Goal: Information Seeking & Learning: Learn about a topic

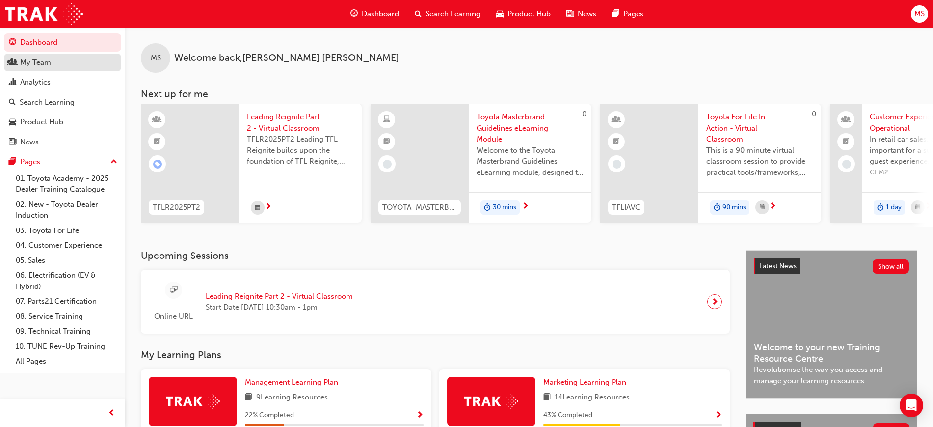
click at [35, 58] on div "My Team" at bounding box center [35, 62] width 31 height 11
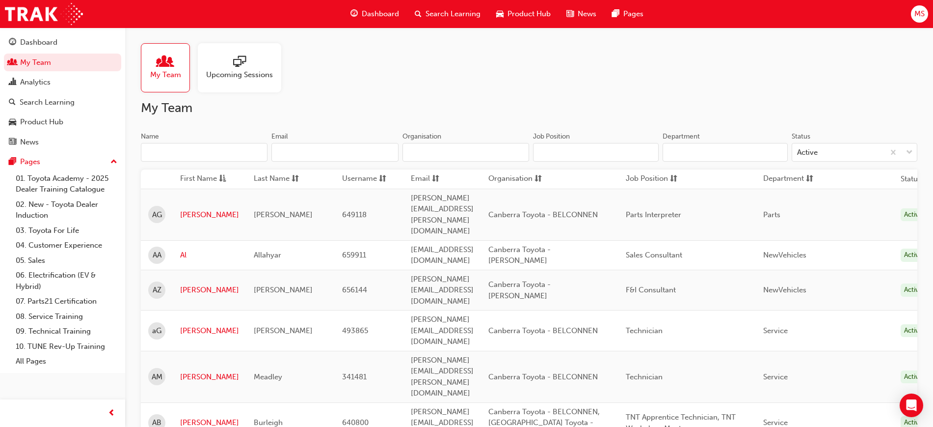
click at [210, 152] on input "Name" at bounding box center [204, 152] width 127 height 19
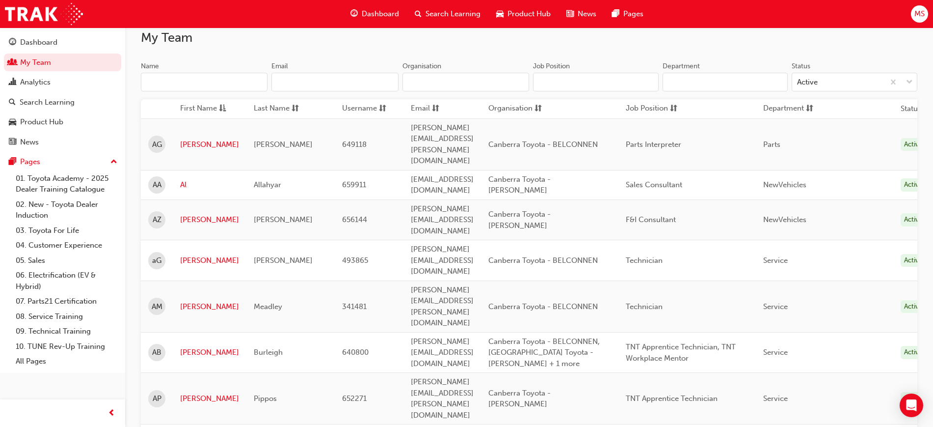
scroll to position [71, 0]
click at [496, 78] on input "Organisation" at bounding box center [466, 81] width 127 height 19
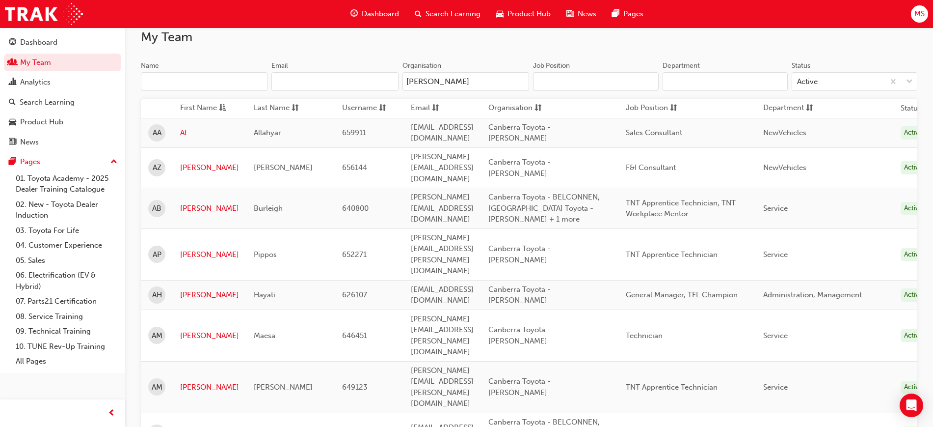
type input "[PERSON_NAME]"
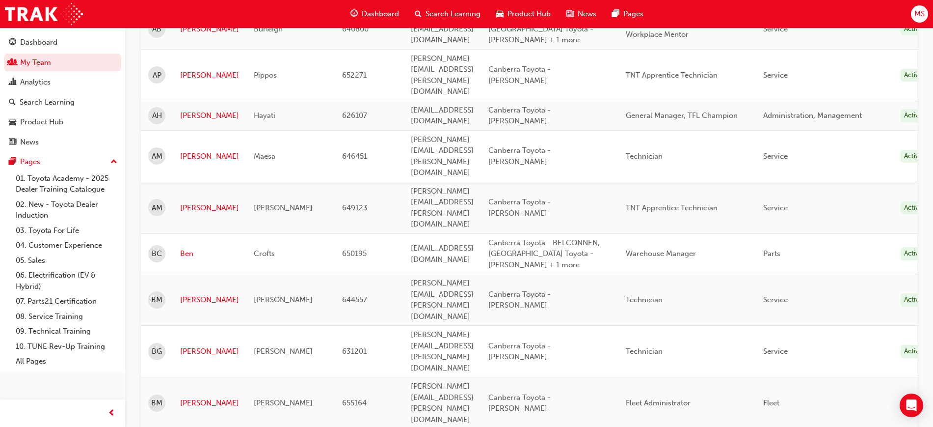
scroll to position [0, 0]
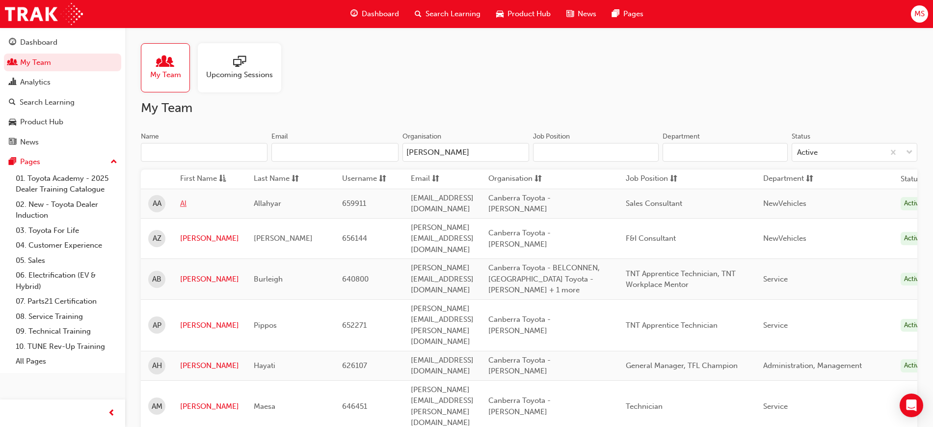
click at [184, 200] on link "Al" at bounding box center [209, 203] width 59 height 11
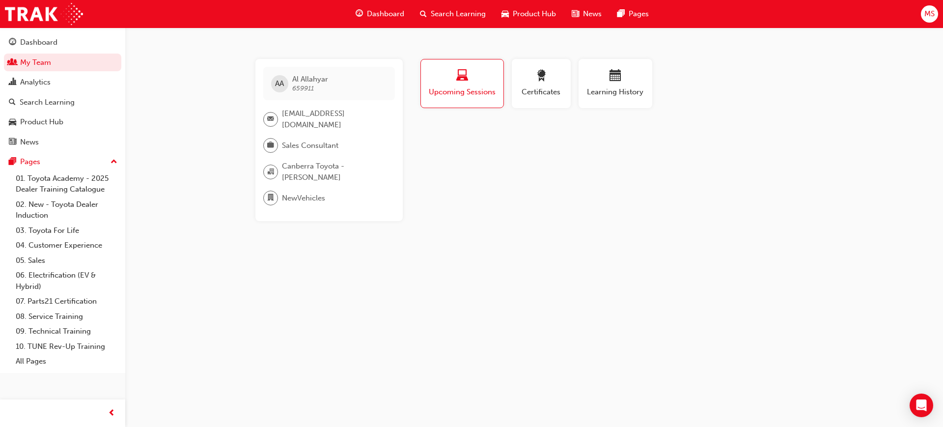
click at [629, 109] on div "Learning History" at bounding box center [615, 87] width 82 height 57
click at [619, 90] on span "Learning History" at bounding box center [615, 91] width 59 height 11
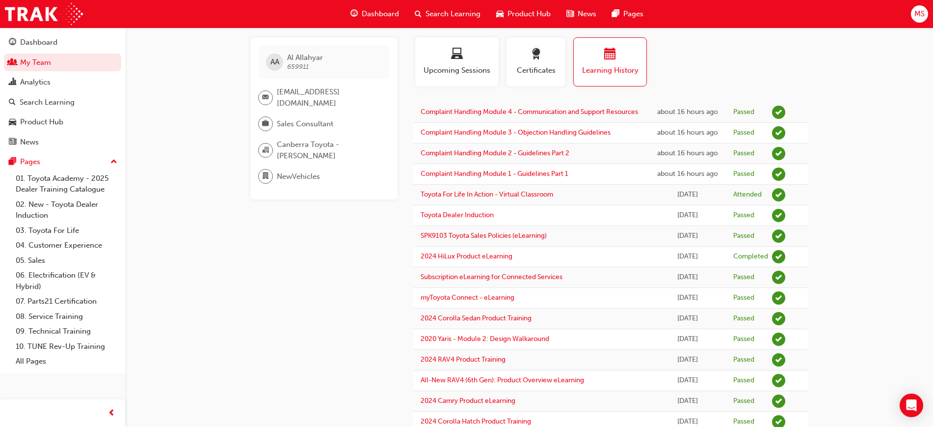
scroll to position [22, 0]
click at [303, 266] on div "AA Al Allahyar 659911 [EMAIL_ADDRESS][DOMAIN_NAME] Sales Consultant [GEOGRAPHIC…" at bounding box center [331, 265] width 163 height 456
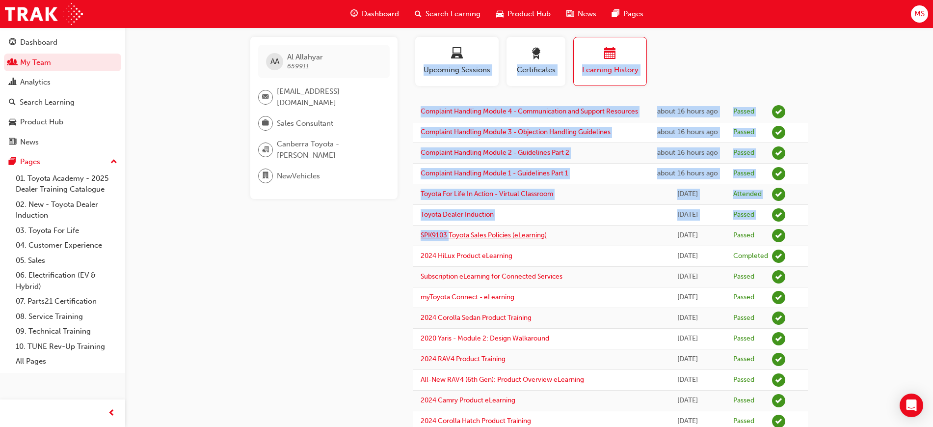
drag, startPoint x: 409, startPoint y: 237, endPoint x: 449, endPoint y: 238, distance: 40.3
click at [449, 238] on div "AA Al Allahyar 659911 [EMAIL_ADDRESS][DOMAIN_NAME] Sales Consultant [GEOGRAPHIC…" at bounding box center [529, 265] width 589 height 456
copy div "This user has been inactive [DATE][DATE] and doesn't currently have access to t…"
click at [60, 61] on link "My Team" at bounding box center [62, 63] width 117 height 18
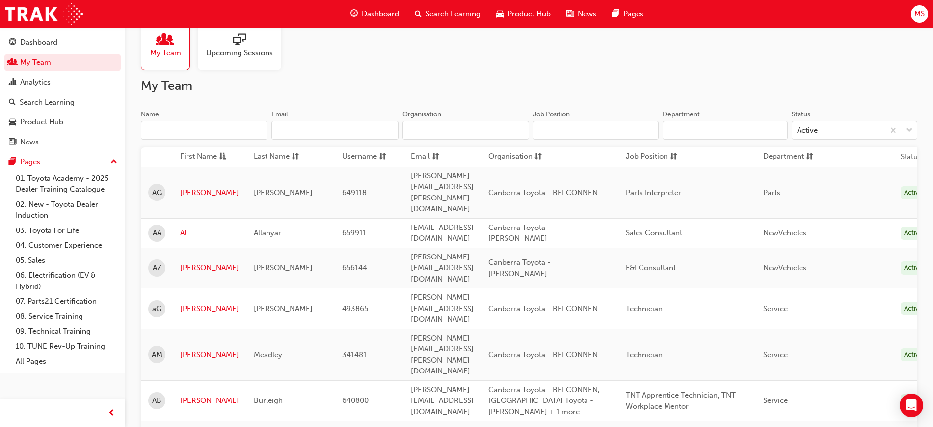
click at [452, 16] on span "Search Learning" at bounding box center [453, 13] width 55 height 11
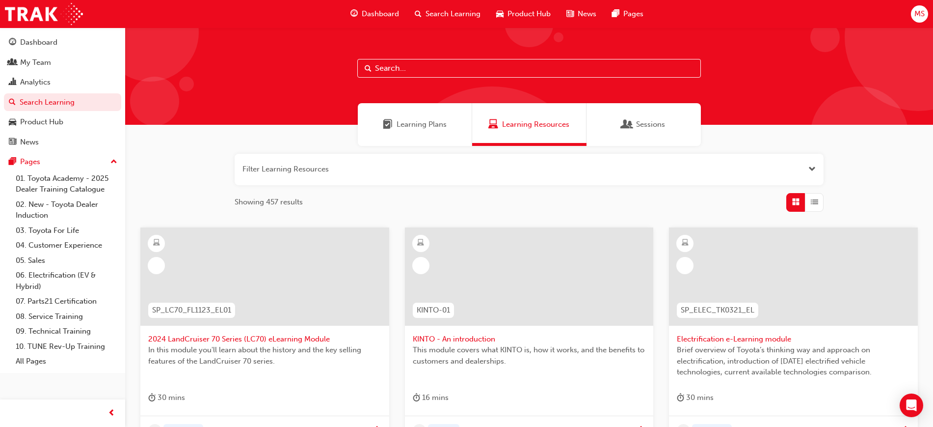
click at [399, 65] on input "text" at bounding box center [529, 68] width 344 height 19
paste input "Upcoming Sessions Certificates Learning History Complaint Handling Module 4 - C…"
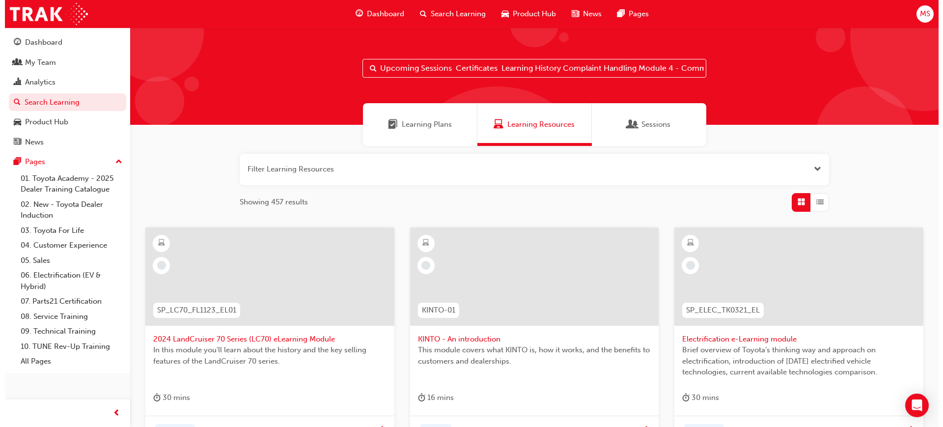
scroll to position [0, 1609]
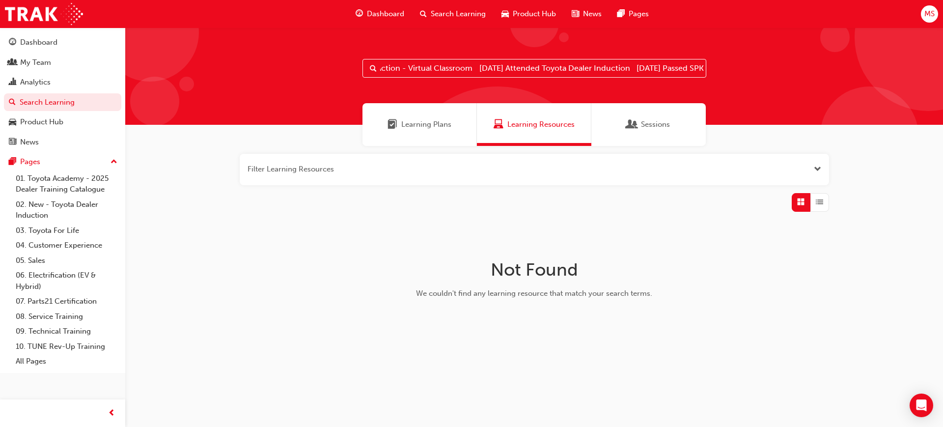
click at [399, 65] on input "Upcoming Sessions Certificates Learning History Complaint Handling Module 4 - C…" at bounding box center [534, 68] width 344 height 19
click at [426, 70] on input "Upcoming Sessions Certificates Learning History Complaint Handling Module 4 - C…" at bounding box center [534, 68] width 344 height 19
type input "SPK9103"
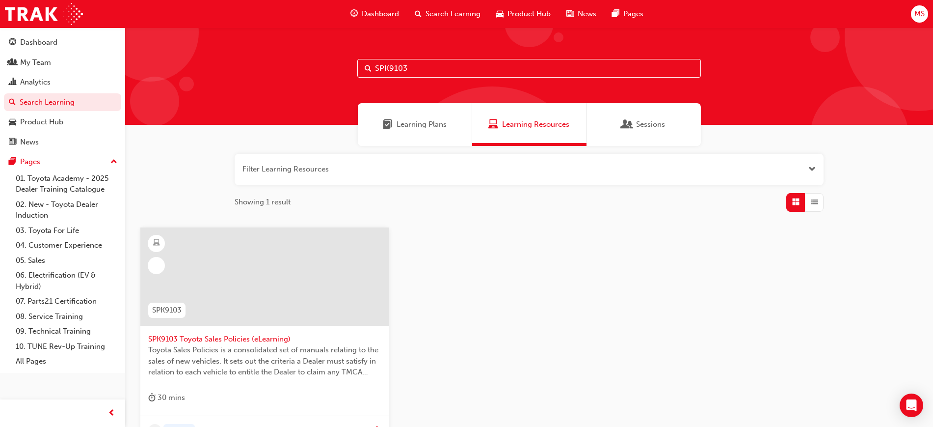
click at [384, 68] on input "SPK9103" at bounding box center [529, 68] width 344 height 19
click at [50, 58] on div "My Team" at bounding box center [35, 62] width 31 height 11
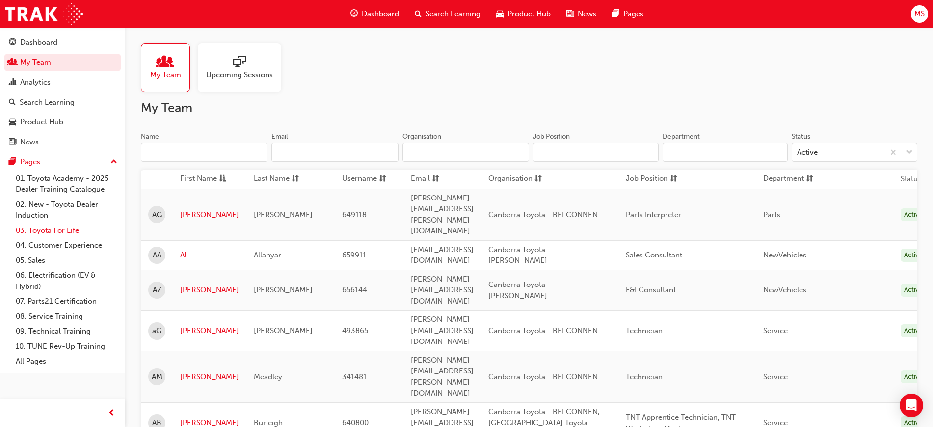
click at [57, 227] on link "03. Toyota For Life" at bounding box center [66, 230] width 109 height 15
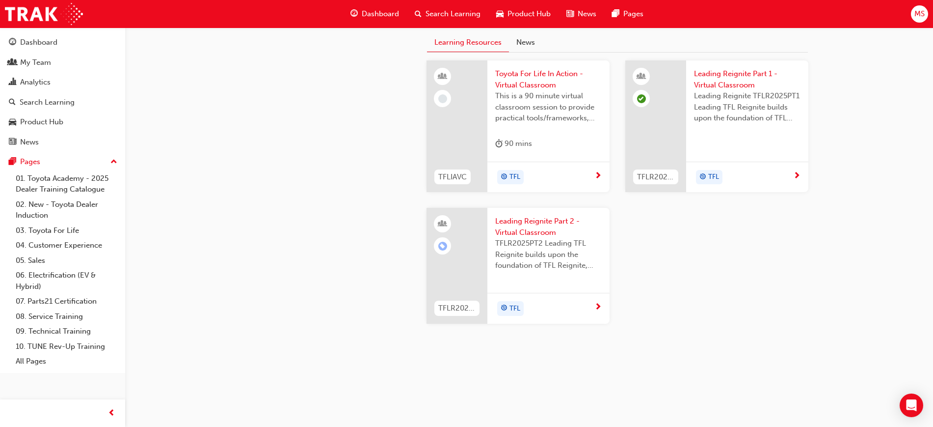
scroll to position [736, 0]
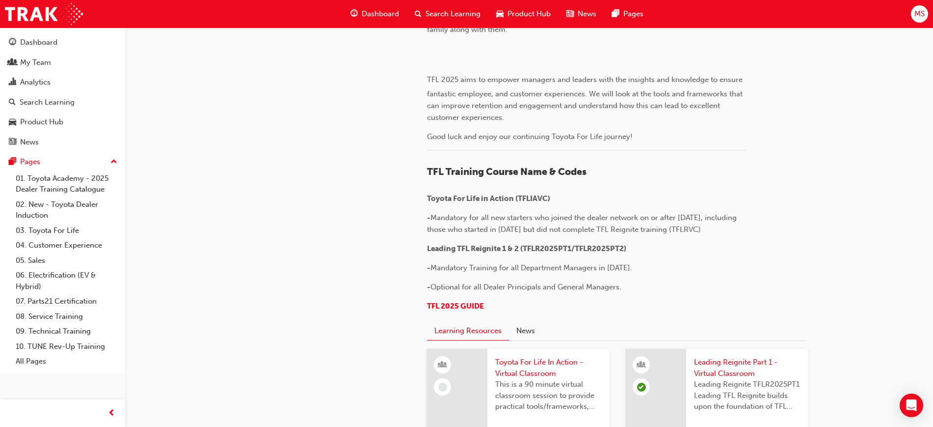
scroll to position [308, 0]
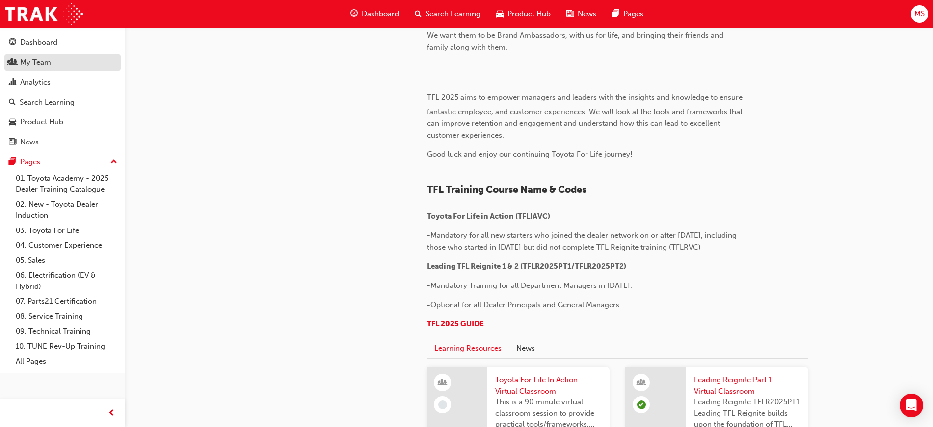
click at [60, 64] on div "My Team" at bounding box center [63, 62] width 108 height 12
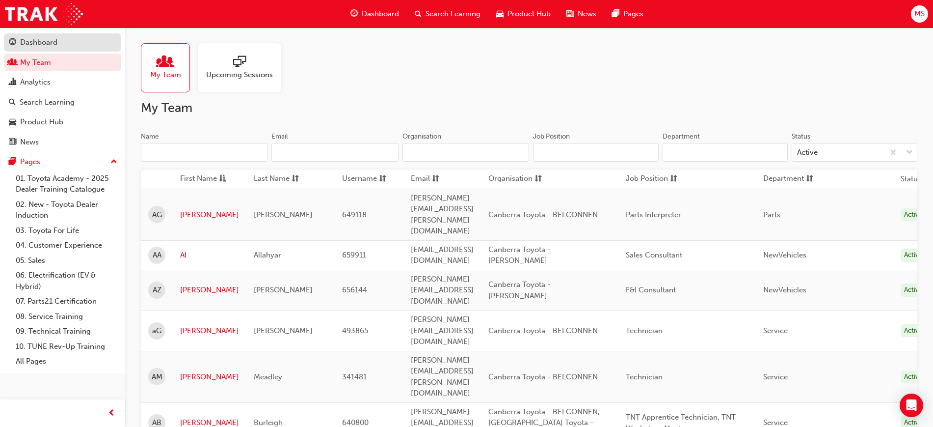
click at [27, 48] on div "Dashboard" at bounding box center [63, 42] width 108 height 12
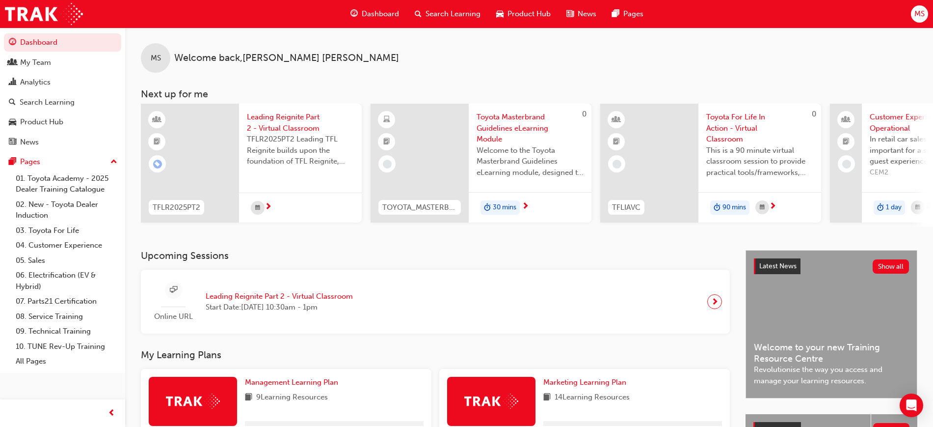
click at [468, 21] on div "Search Learning" at bounding box center [448, 14] width 82 height 20
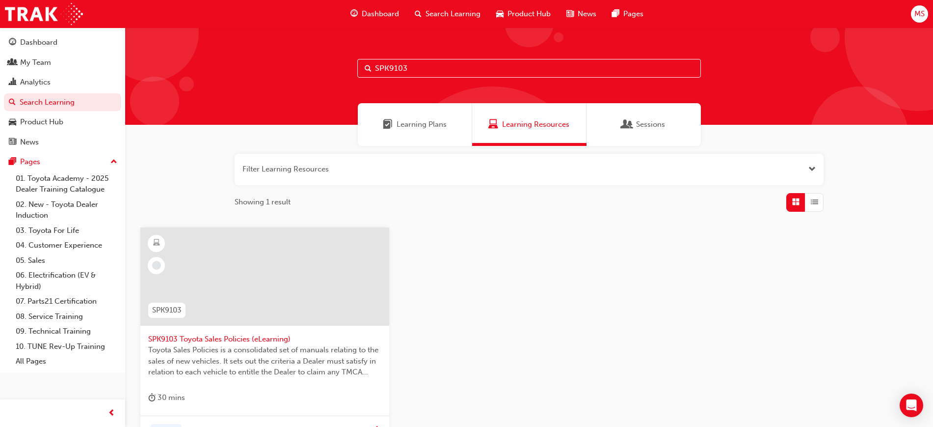
click at [455, 71] on input "SPK9103" at bounding box center [529, 68] width 344 height 19
type input "SPK9102"
click at [212, 335] on span "SPK9102 Toyota Fleet Plan (eLearning)" at bounding box center [264, 338] width 233 height 11
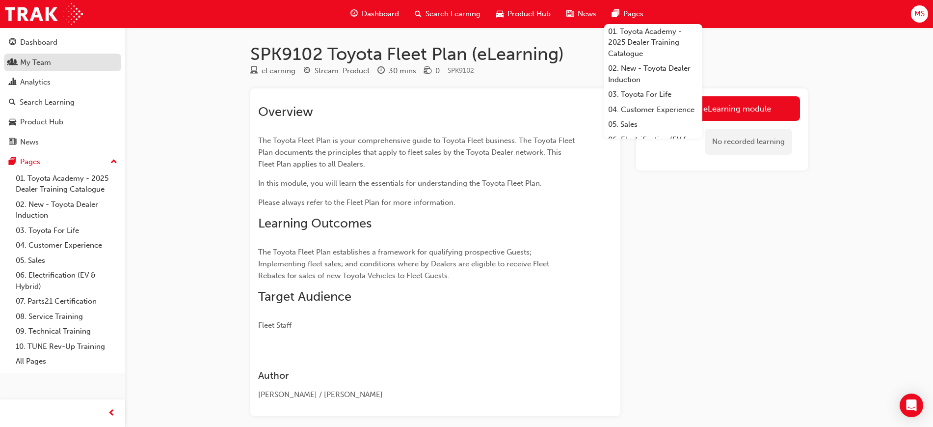
click at [48, 63] on div "My Team" at bounding box center [35, 62] width 31 height 11
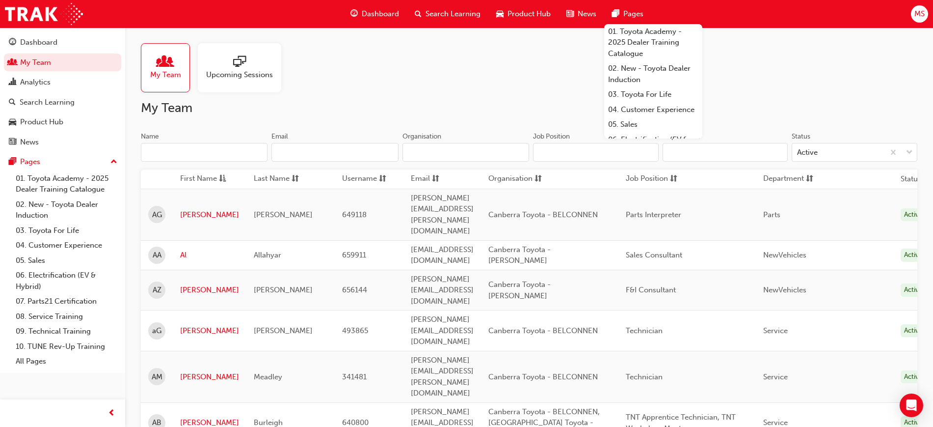
click at [186, 139] on div "Name" at bounding box center [204, 138] width 127 height 12
click at [186, 143] on input "Name" at bounding box center [204, 152] width 127 height 19
click at [191, 150] on input "Name" at bounding box center [204, 152] width 127 height 19
click at [185, 151] on input "Name" at bounding box center [204, 152] width 127 height 19
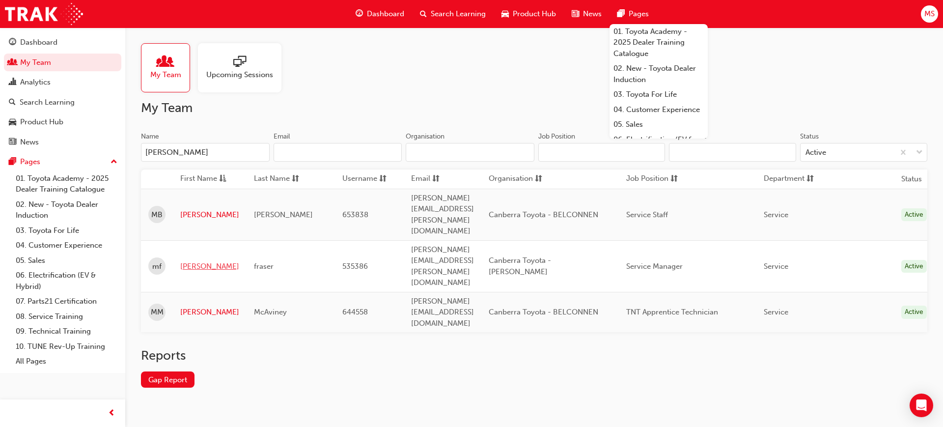
type input "[PERSON_NAME]"
click at [196, 261] on link "[PERSON_NAME]" at bounding box center [209, 266] width 59 height 11
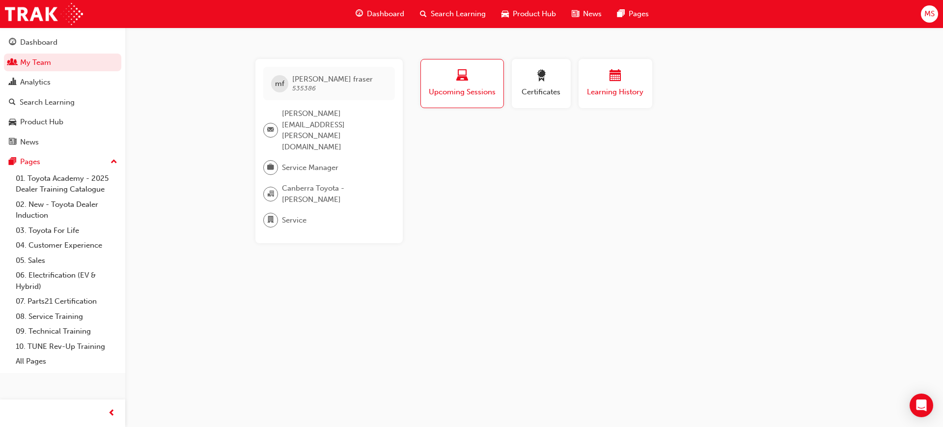
click at [615, 91] on span "Learning History" at bounding box center [615, 91] width 59 height 11
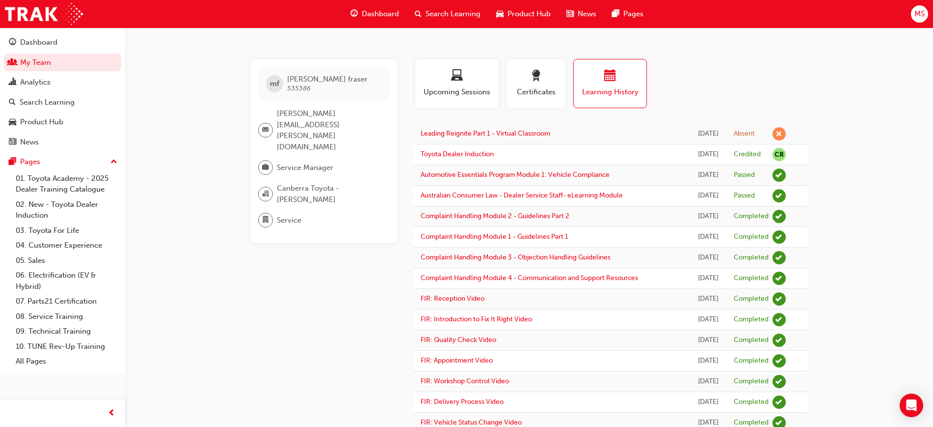
click at [543, 133] on link "Leading Reignite Part 1 - Virtual Classroom" at bounding box center [486, 133] width 130 height 8
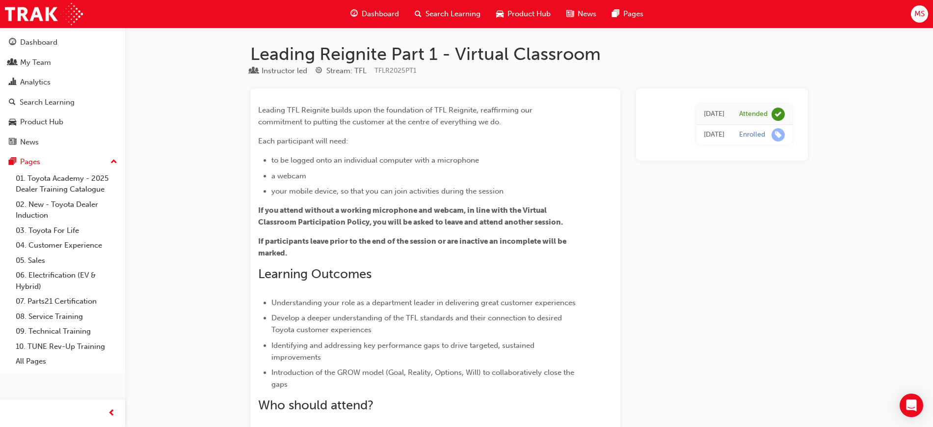
scroll to position [0, 0]
click at [792, 118] on div "[DATE] Attended [DATE] Enrolled" at bounding box center [722, 124] width 156 height 56
click at [830, 116] on div "Leading Reignite Part 1 - Virtual Classroom Instructor led Stream: TFL TFLR2025…" at bounding box center [466, 365] width 933 height 731
drag, startPoint x: 718, startPoint y: 278, endPoint x: 676, endPoint y: 290, distance: 43.4
click at [676, 290] on div "[DATE] Attended [DATE] Enrolled" at bounding box center [722, 381] width 172 height 587
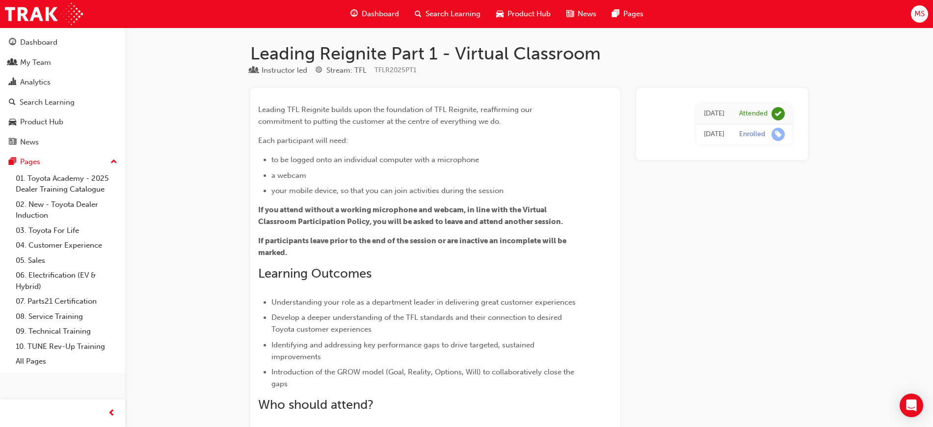
click at [758, 261] on div "[DATE] Attended [DATE] Enrolled" at bounding box center [722, 381] width 172 height 587
click at [31, 67] on div "My Team" at bounding box center [35, 62] width 31 height 11
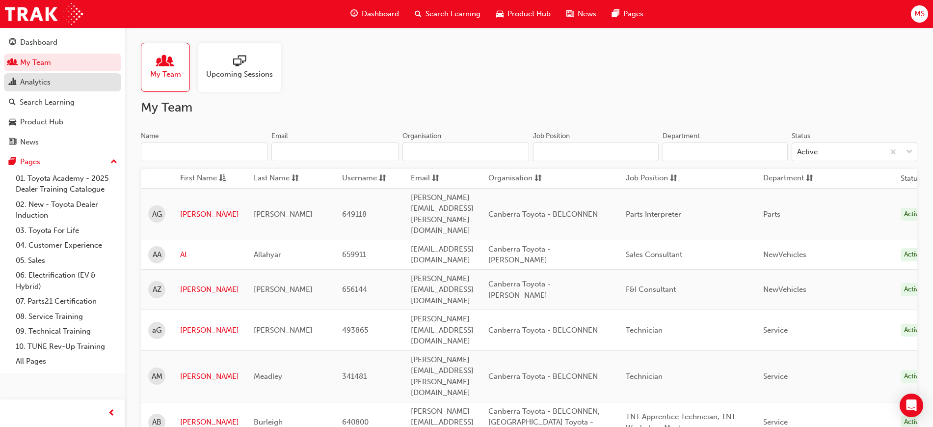
click at [34, 78] on div "Analytics" at bounding box center [35, 82] width 30 height 11
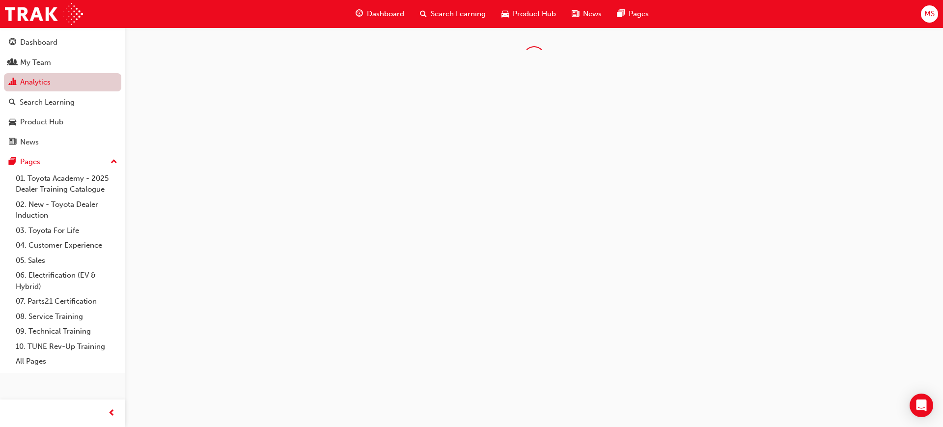
click at [34, 81] on link "Analytics" at bounding box center [62, 82] width 117 height 18
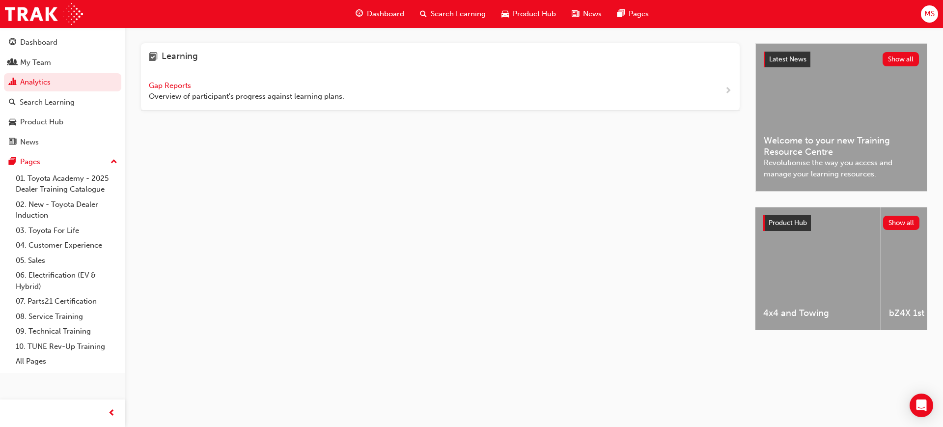
click at [166, 77] on div "Gap Reports Overview of participant's progress against learning plans." at bounding box center [440, 91] width 599 height 38
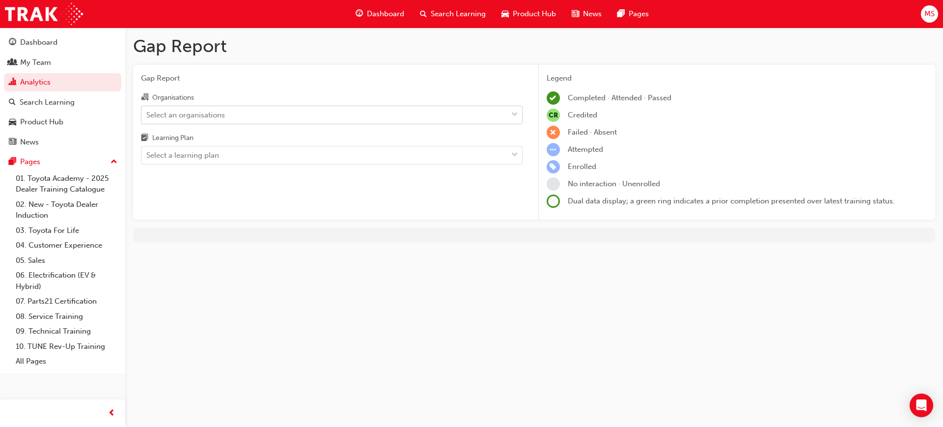
click at [192, 111] on div "Select an organisations" at bounding box center [185, 114] width 79 height 11
click at [147, 111] on input "Organisations Select an organisations" at bounding box center [146, 114] width 1 height 8
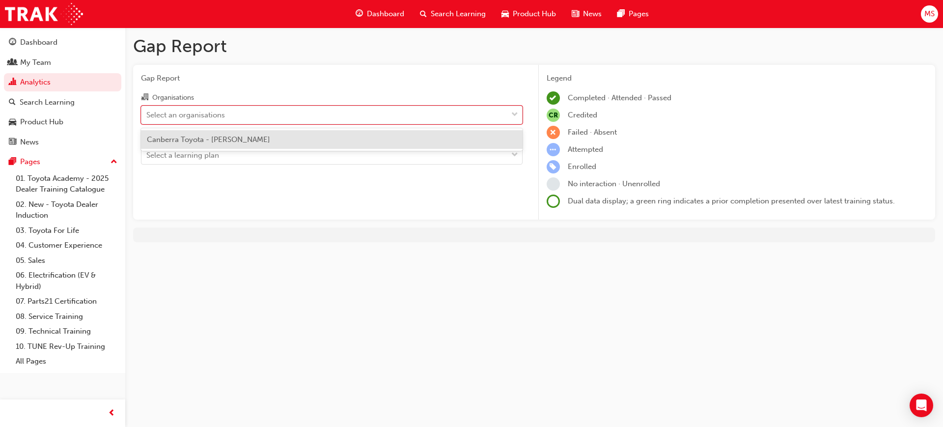
click at [196, 145] on div "Canberra Toyota - [PERSON_NAME]" at bounding box center [332, 139] width 382 height 19
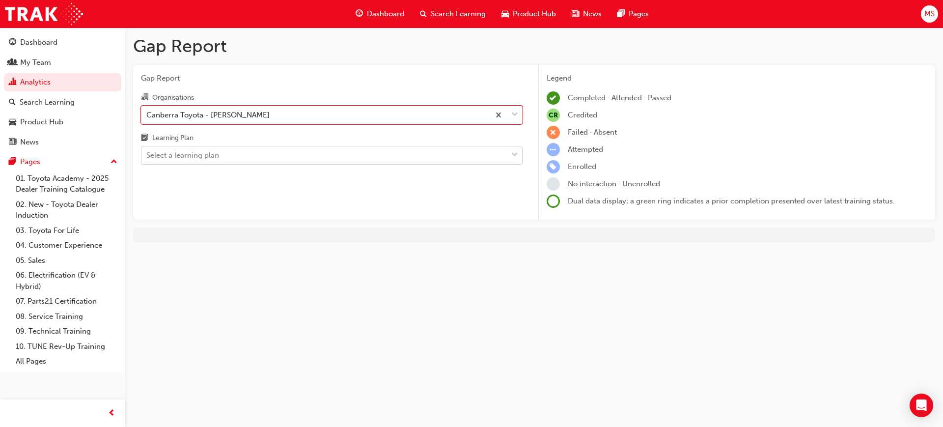
click at [197, 152] on div "Select a learning plan" at bounding box center [182, 155] width 73 height 11
click at [147, 152] on input "Learning Plan Select a learning plan" at bounding box center [146, 155] width 1 height 8
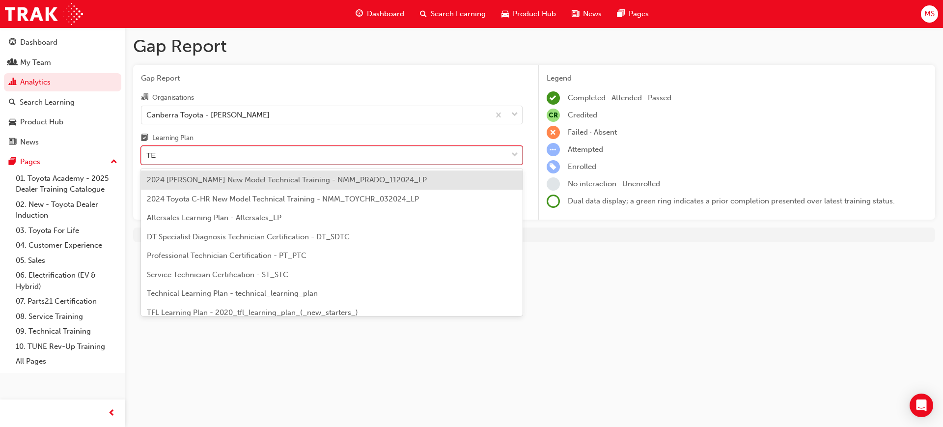
type input "TEC"
click at [330, 258] on div "Service Technician Certification - ST_STC" at bounding box center [332, 255] width 382 height 19
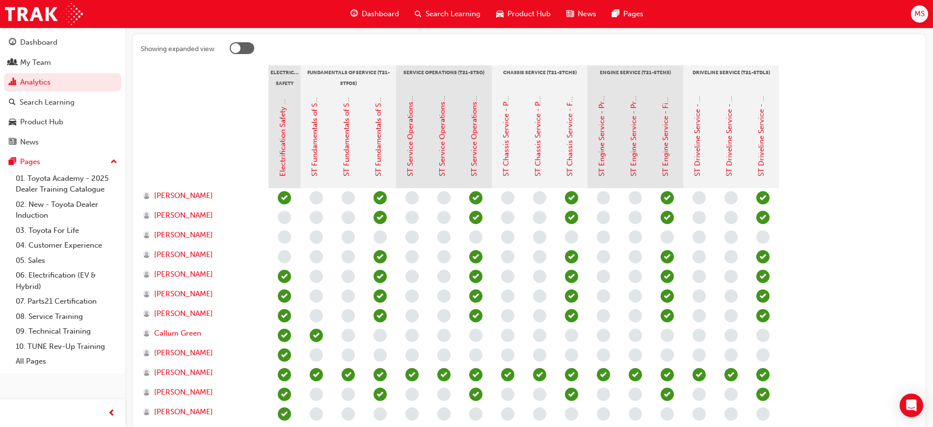
scroll to position [192, 0]
click at [914, 238] on section "Electrical Safety Certification Fundamentals of Service (T21-STFOS) Service Ope…" at bounding box center [529, 324] width 777 height 516
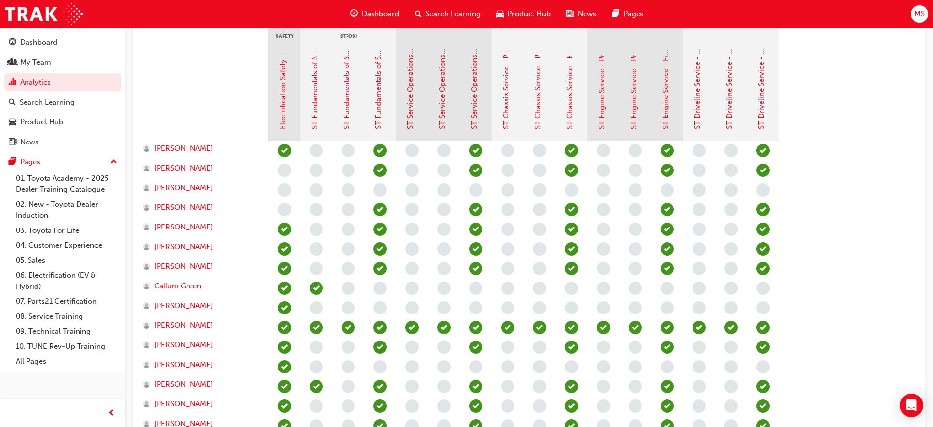
scroll to position [217, 0]
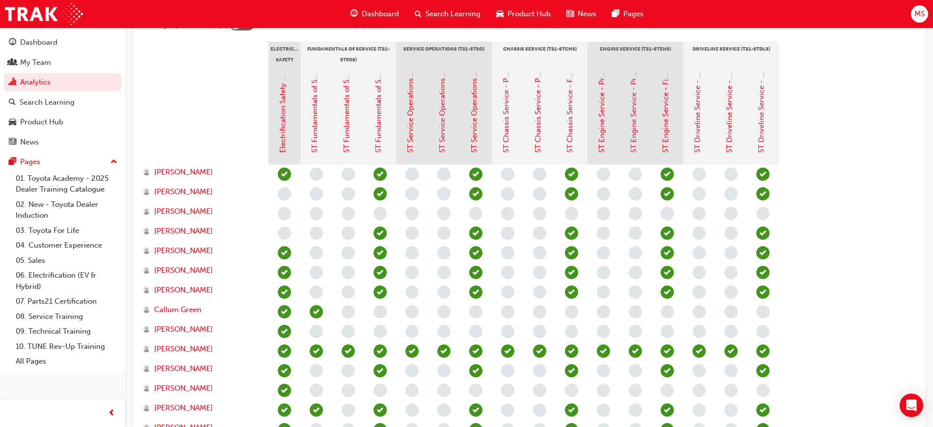
click at [878, 199] on section "Electrical Safety Certification Fundamentals of Service (T21-STFOS) Service Ope…" at bounding box center [529, 300] width 777 height 516
click at [59, 65] on div "My Team" at bounding box center [63, 62] width 108 height 12
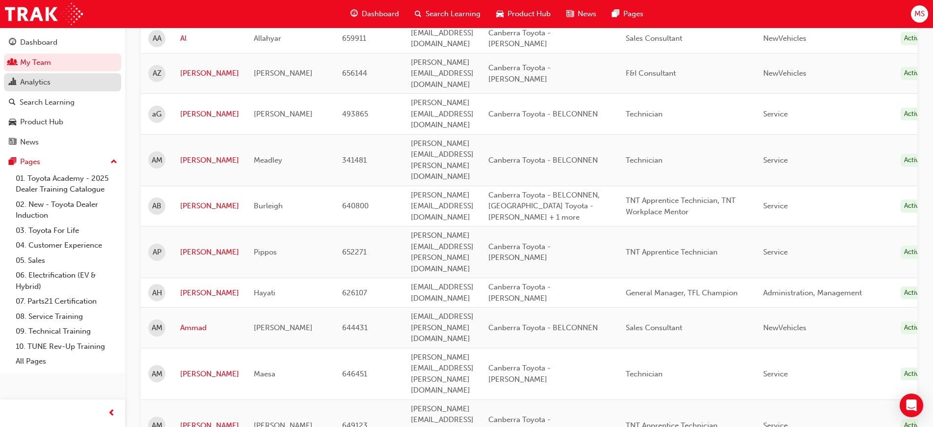
click at [31, 89] on link "Analytics" at bounding box center [62, 82] width 117 height 18
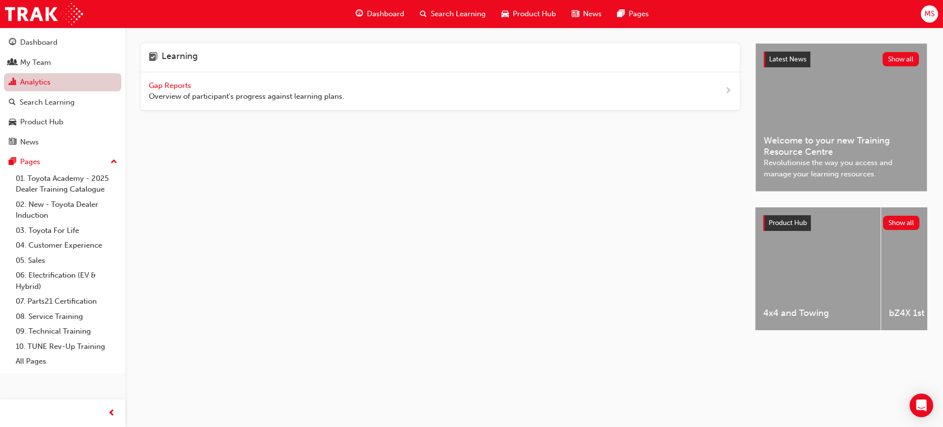
click at [38, 80] on link "Analytics" at bounding box center [62, 82] width 117 height 18
click at [180, 83] on span "Gap Reports" at bounding box center [171, 85] width 44 height 9
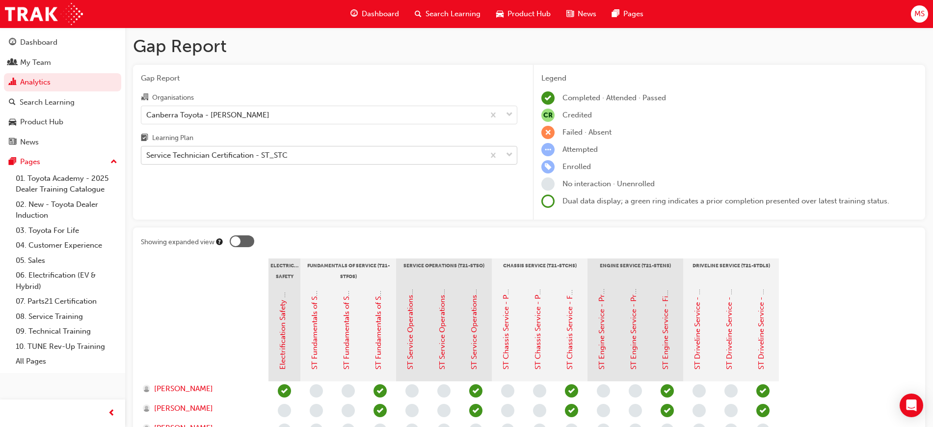
click at [191, 162] on div "Service Technician Certification - ST_STC" at bounding box center [312, 155] width 343 height 17
click at [147, 159] on input "Learning Plan Service Technician Certification - ST_STC" at bounding box center [146, 155] width 1 height 8
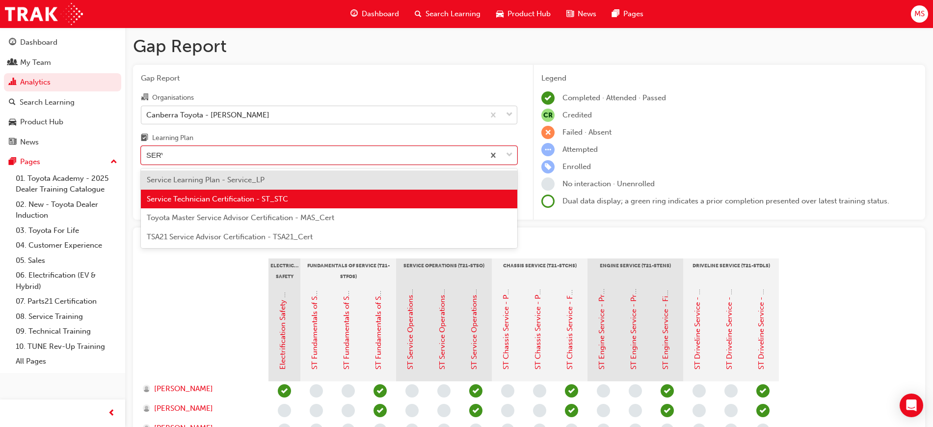
type input "SERVI"
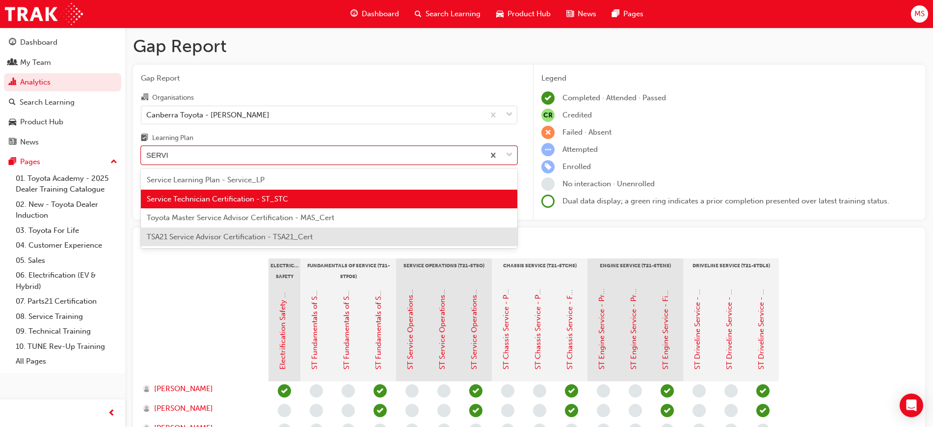
click at [288, 234] on span "TSA21 Service Advisor Certification - TSA21_Cert" at bounding box center [230, 236] width 166 height 9
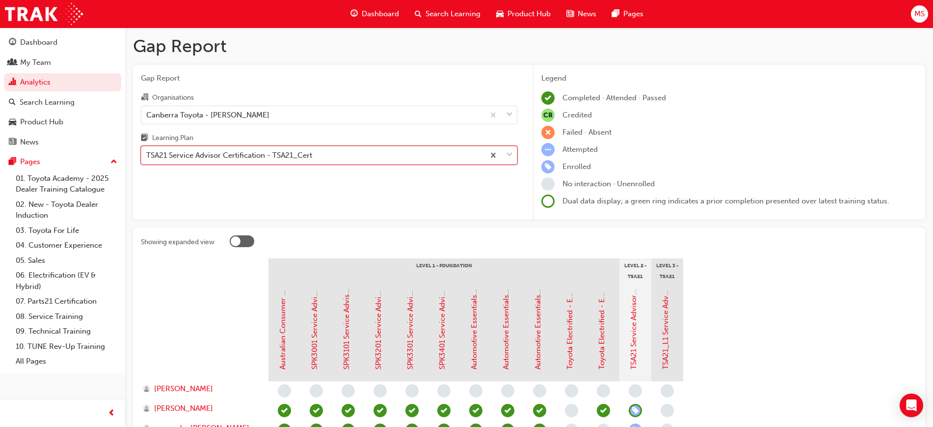
scroll to position [155, 0]
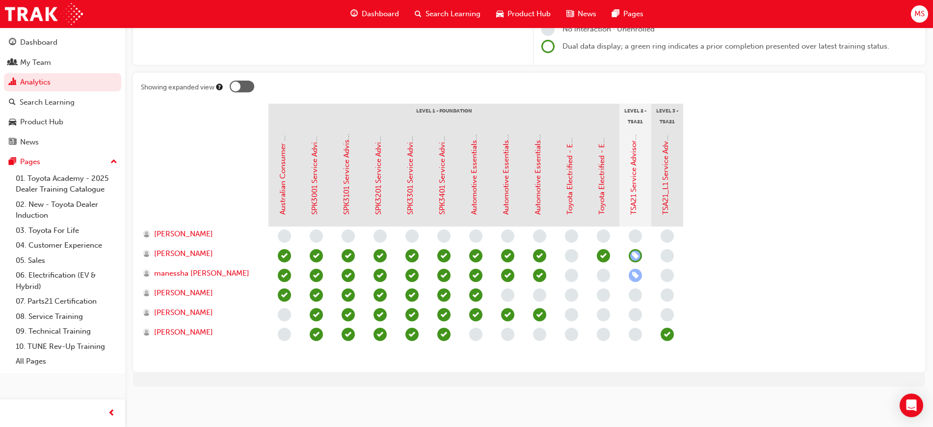
click at [729, 220] on section "Level 1 - Foundation Level 2 - TSA21 Service Advisor Course Level 3 - TSA21 Ser…" at bounding box center [529, 234] width 777 height 260
click at [763, 263] on section "Level 1 - Foundation Level 2 - TSA21 Service Advisor Course Level 3 - TSA21 Ser…" at bounding box center [529, 234] width 777 height 260
click at [821, 275] on section "Level 1 - Foundation Level 2 - TSA21 Service Advisor Course Level 3 - TSA21 Ser…" at bounding box center [529, 234] width 777 height 260
click at [820, 297] on section "Level 1 - Foundation Level 2 - TSA21 Service Advisor Course Level 3 - TSA21 Ser…" at bounding box center [529, 234] width 777 height 260
click at [776, 364] on div "Showing expanded view Level 1 - Foundation Level 2 - TSA21 Service Advisor Cour…" at bounding box center [529, 222] width 792 height 299
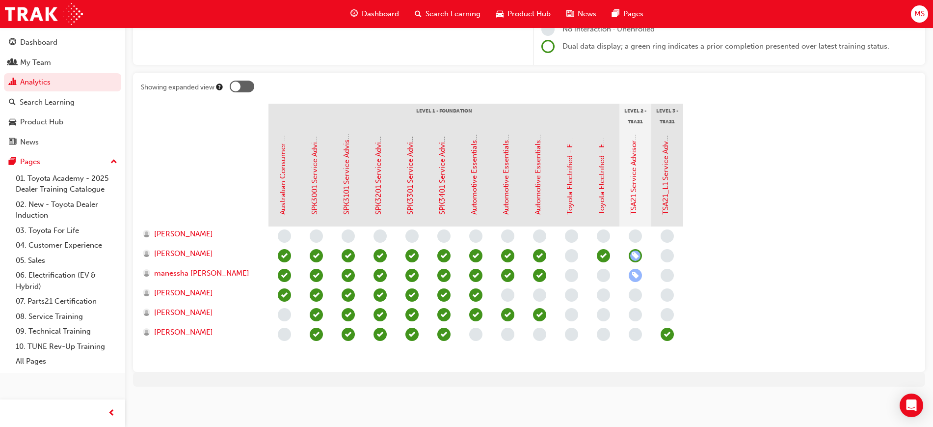
click at [762, 290] on section "Level 1 - Foundation Level 2 - TSA21 Service Advisor Course Level 3 - TSA21 Ser…" at bounding box center [529, 234] width 777 height 260
click at [853, 246] on section "Level 1 - Foundation Level 2 - TSA21 Service Advisor Course Level 3 - TSA21 Ser…" at bounding box center [529, 234] width 777 height 260
click at [816, 189] on section "Level 1 - Foundation Level 2 - TSA21 Service Advisor Course Level 3 - TSA21 Ser…" at bounding box center [529, 234] width 777 height 260
click at [723, 352] on section "Level 1 - Foundation Level 2 - TSA21 Service Advisor Course Level 3 - TSA21 Ser…" at bounding box center [529, 234] width 777 height 260
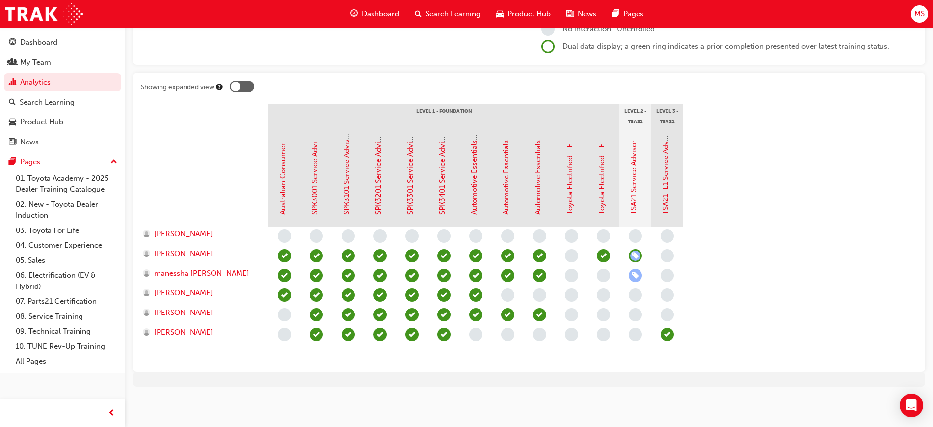
click at [734, 257] on section "Level 1 - Foundation Level 2 - TSA21 Service Advisor Course Level 3 - TSA21 Ser…" at bounding box center [529, 234] width 777 height 260
click at [668, 168] on link "TSA21_L1 Service Advisor Certification (Quiz)" at bounding box center [665, 137] width 9 height 154
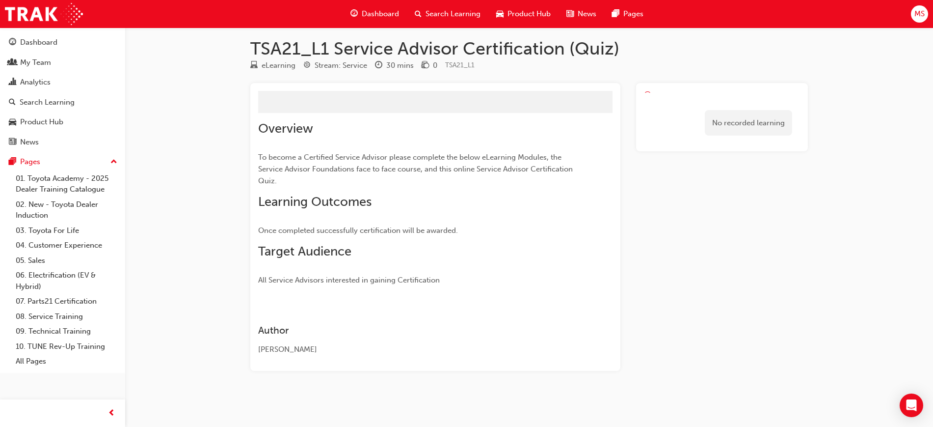
scroll to position [43, 0]
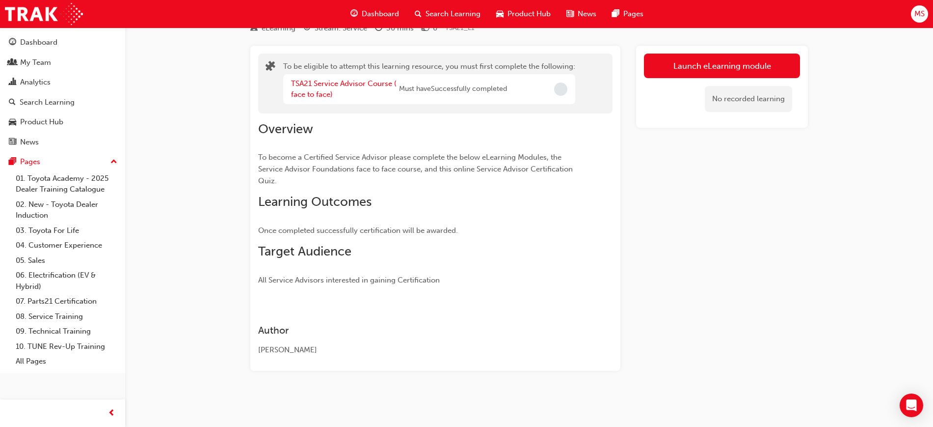
click at [496, 274] on p "All Service Advisors interested in gaining Certification" at bounding box center [417, 280] width 319 height 12
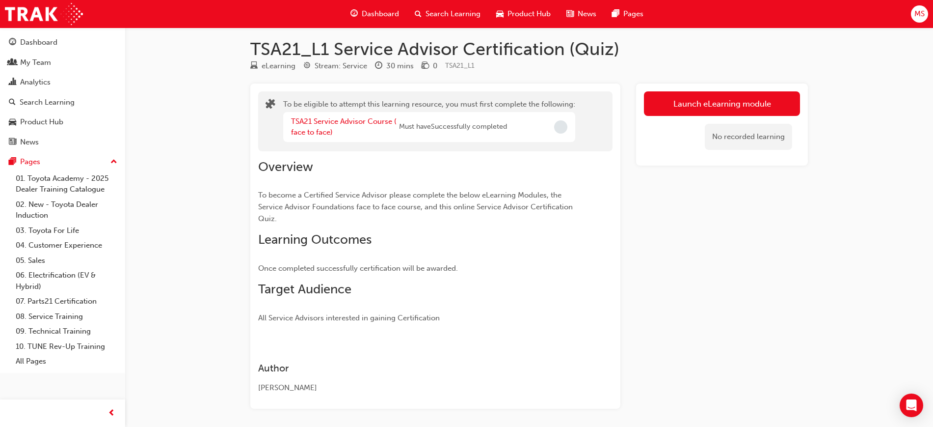
scroll to position [0, 0]
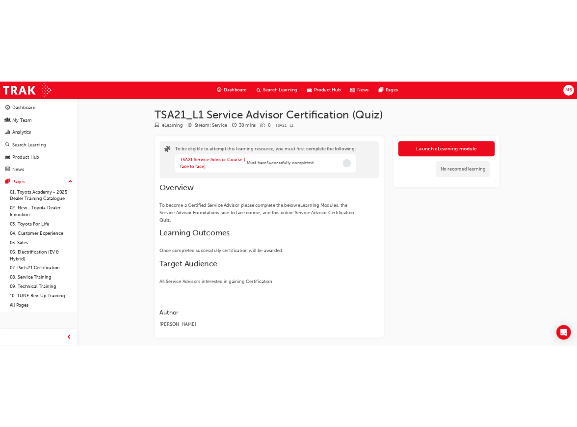
scroll to position [155, 0]
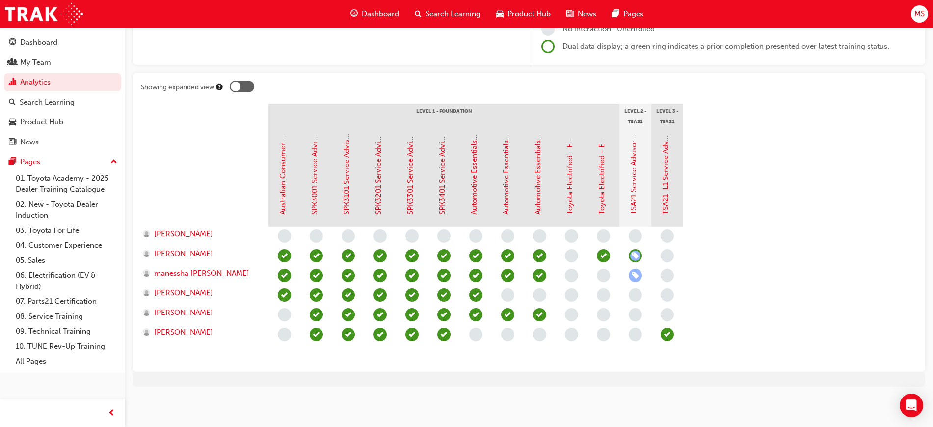
click at [809, 285] on section "Level 1 - Foundation Level 2 - TSA21 Service Advisor Course Level 3 - TSA21 Ser…" at bounding box center [529, 234] width 777 height 260
click at [792, 199] on section "Level 1 - Foundation Level 2 - TSA21 Service Advisor Course Level 3 - TSA21 Ser…" at bounding box center [529, 234] width 777 height 260
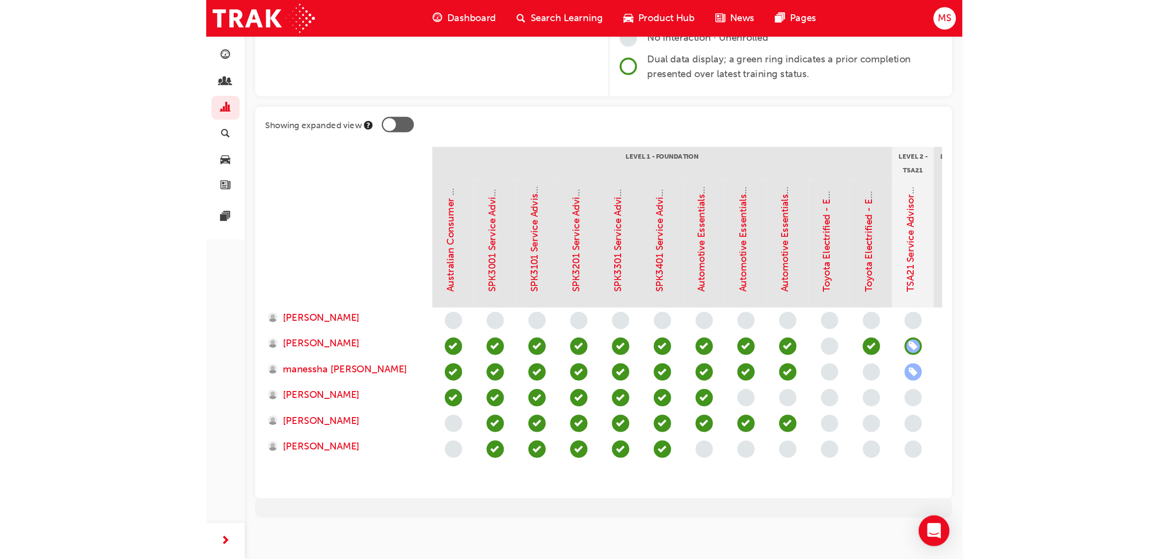
scroll to position [21, 0]
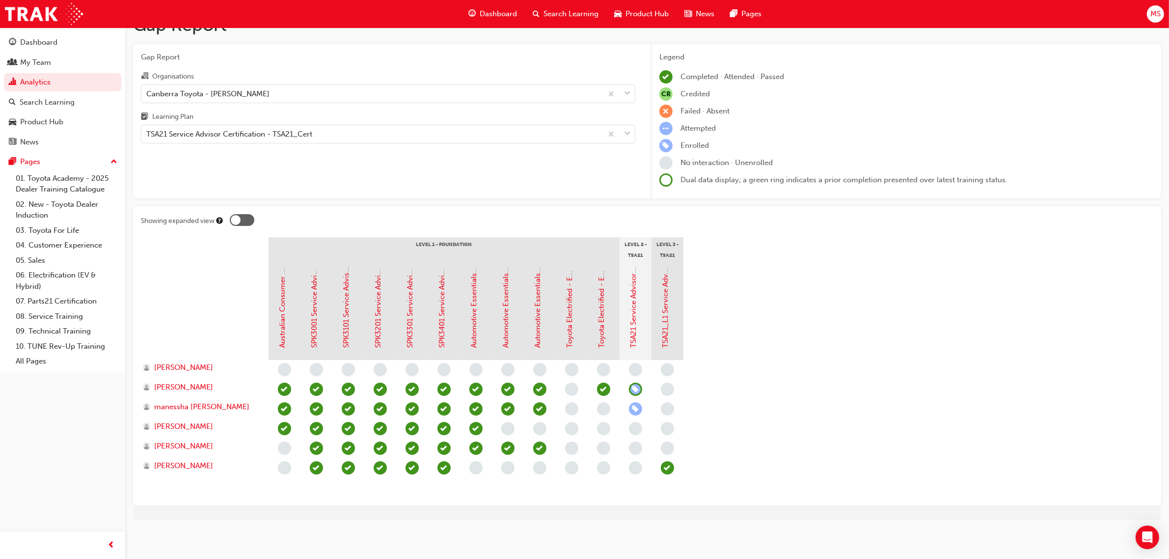
click at [889, 262] on section "Level 1 - Foundation Level 2 - TSA21 Service Advisor Course Level 3 - TSA21 Ser…" at bounding box center [647, 367] width 1012 height 260
click at [889, 263] on section "Level 1 - Foundation Level 2 - TSA21 Service Advisor Course Level 3 - TSA21 Ser…" at bounding box center [647, 367] width 1012 height 260
click at [55, 44] on div "Dashboard" at bounding box center [38, 42] width 37 height 11
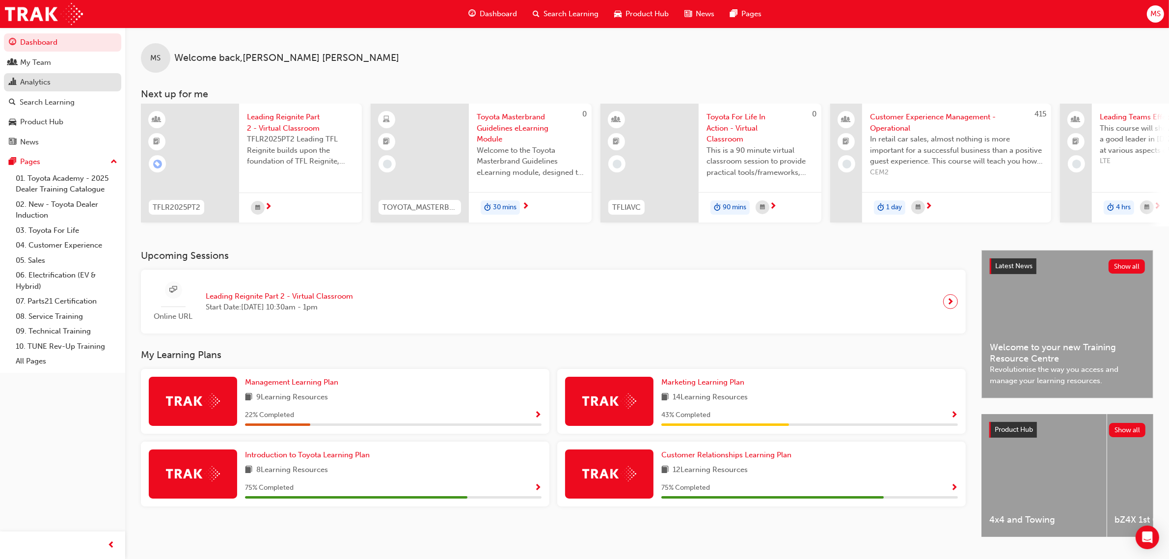
drag, startPoint x: 33, startPoint y: 64, endPoint x: 104, endPoint y: 79, distance: 71.6
click at [33, 64] on div "My Team" at bounding box center [35, 62] width 31 height 11
